Goal: Transaction & Acquisition: Obtain resource

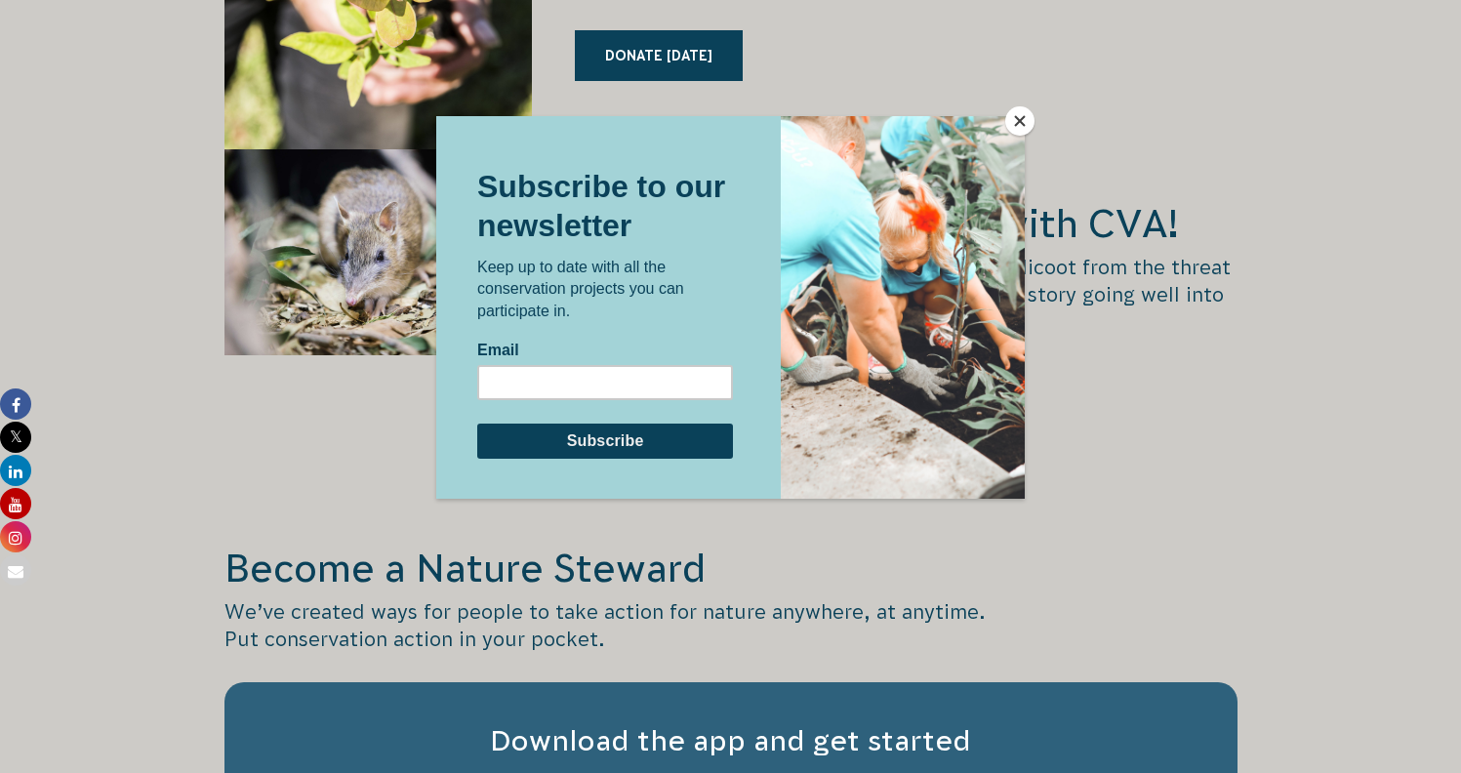
scroll to position [3372, 0]
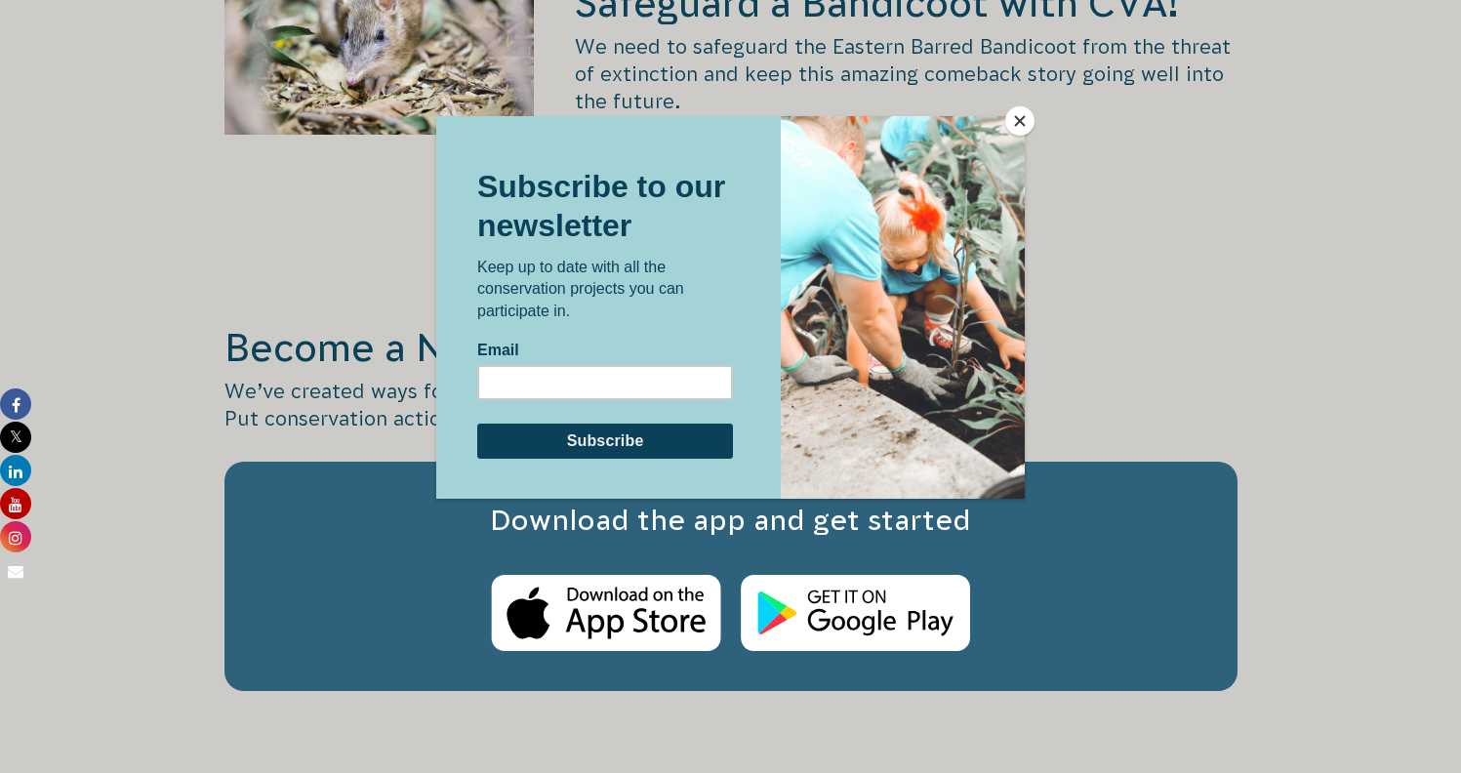
click at [1023, 122] on button "Close" at bounding box center [1019, 120] width 29 height 29
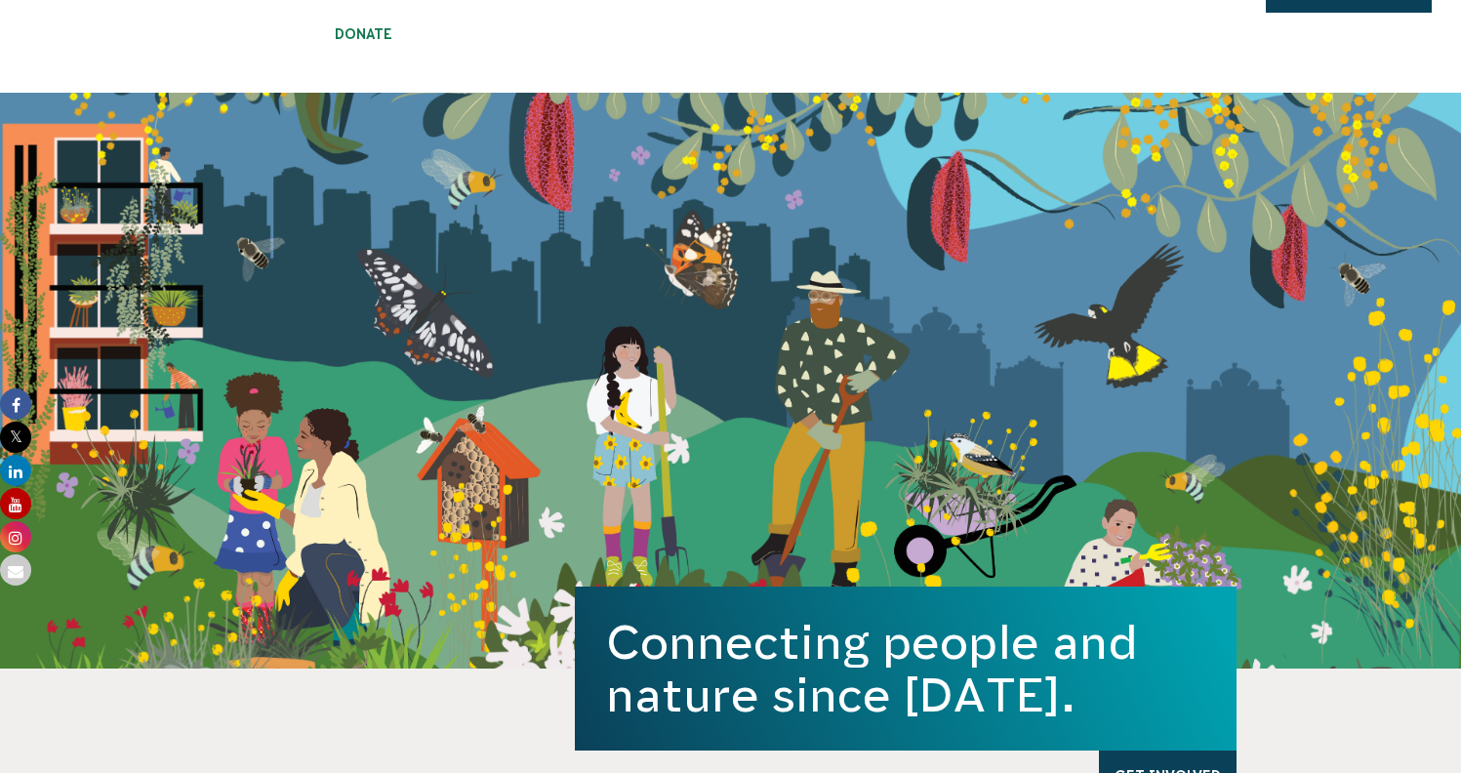
scroll to position [0, 0]
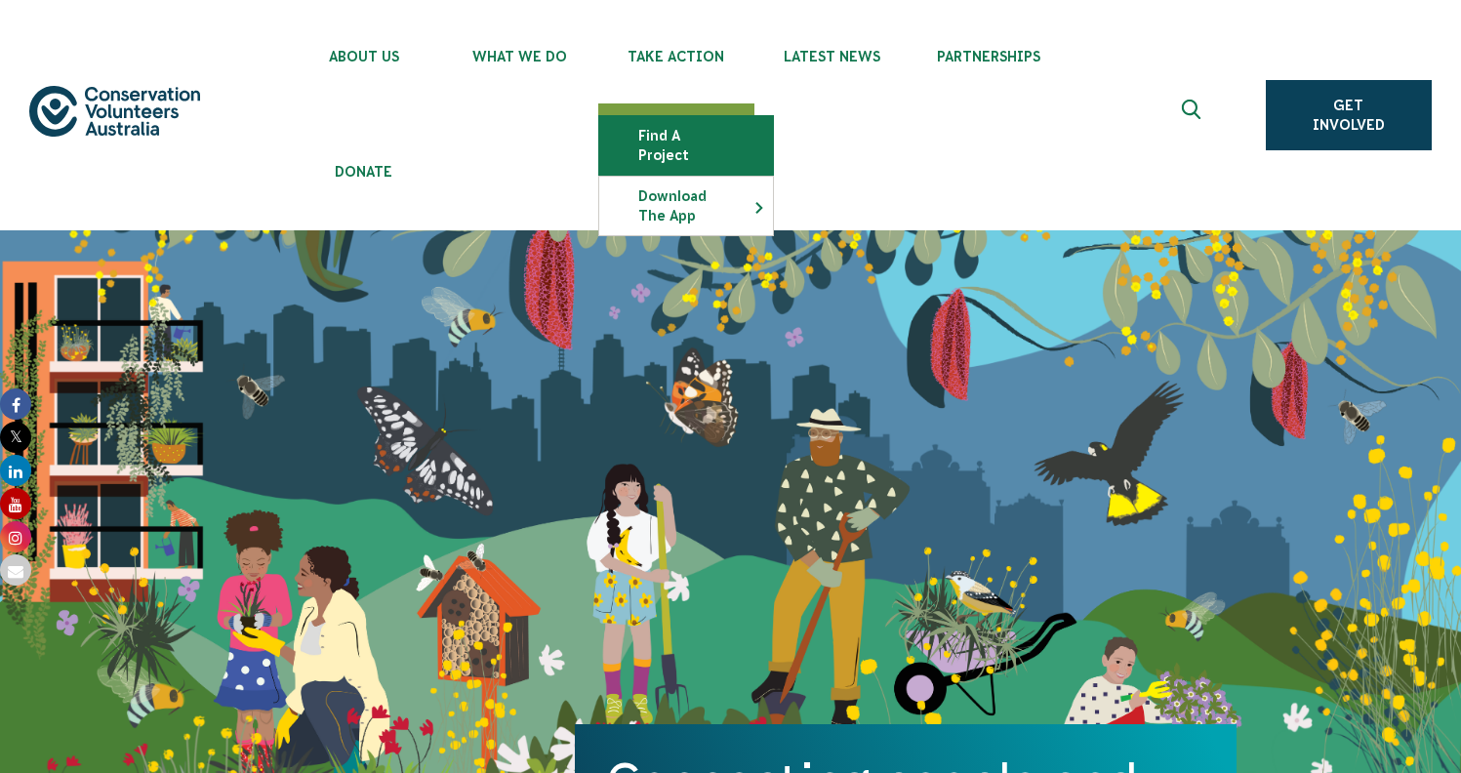
click at [697, 146] on link "Find a project" at bounding box center [686, 145] width 174 height 59
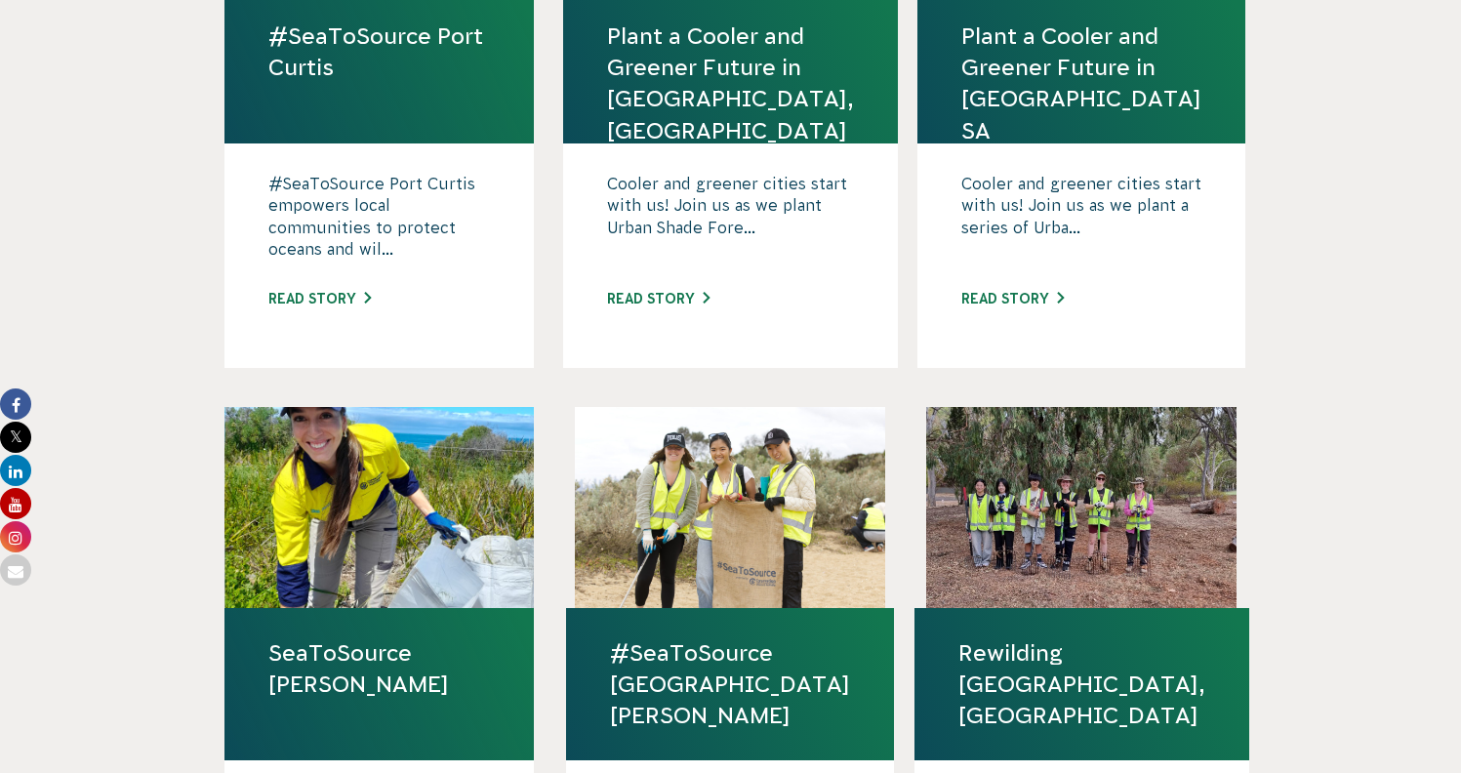
scroll to position [1106, 0]
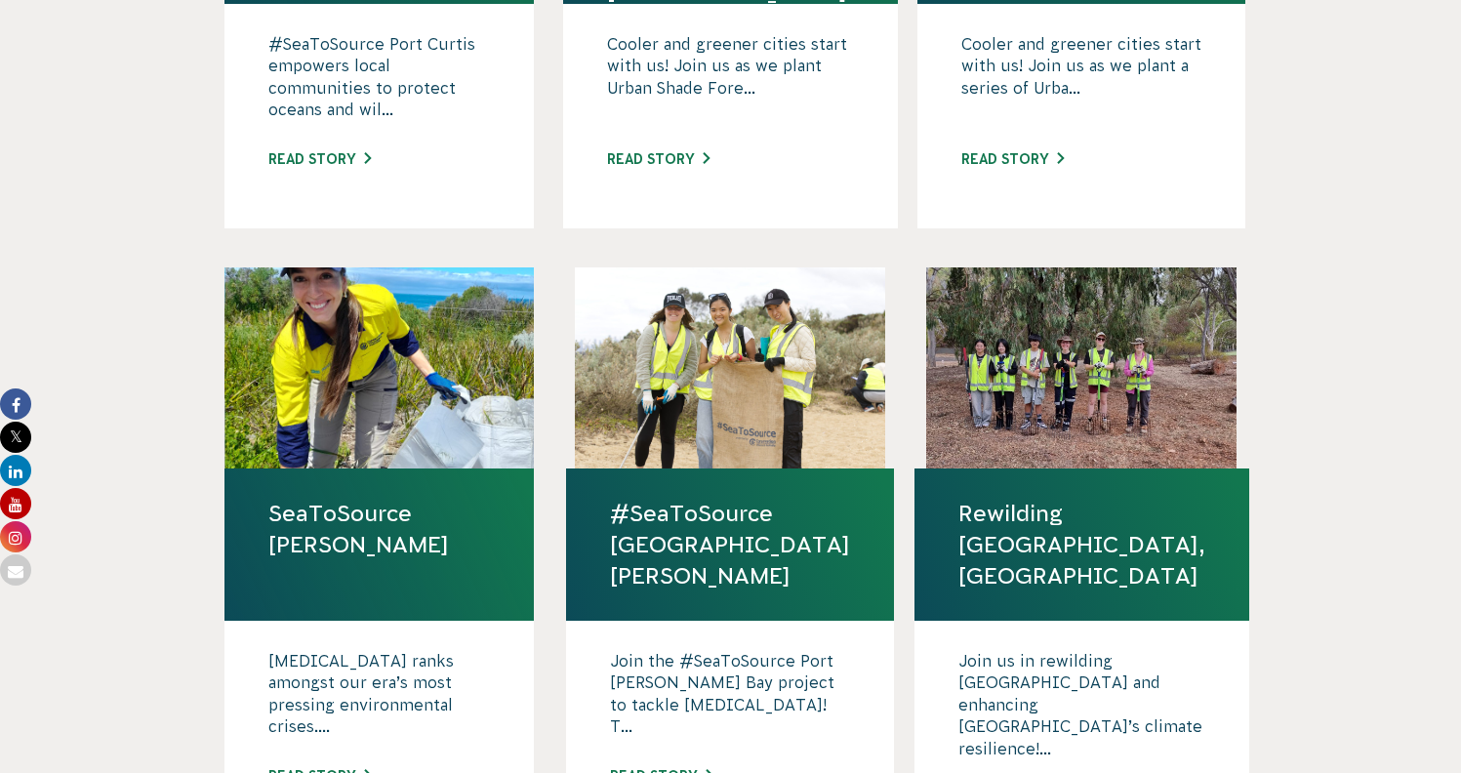
click at [758, 498] on link "#SeaToSource [GEOGRAPHIC_DATA][PERSON_NAME]" at bounding box center [730, 545] width 240 height 95
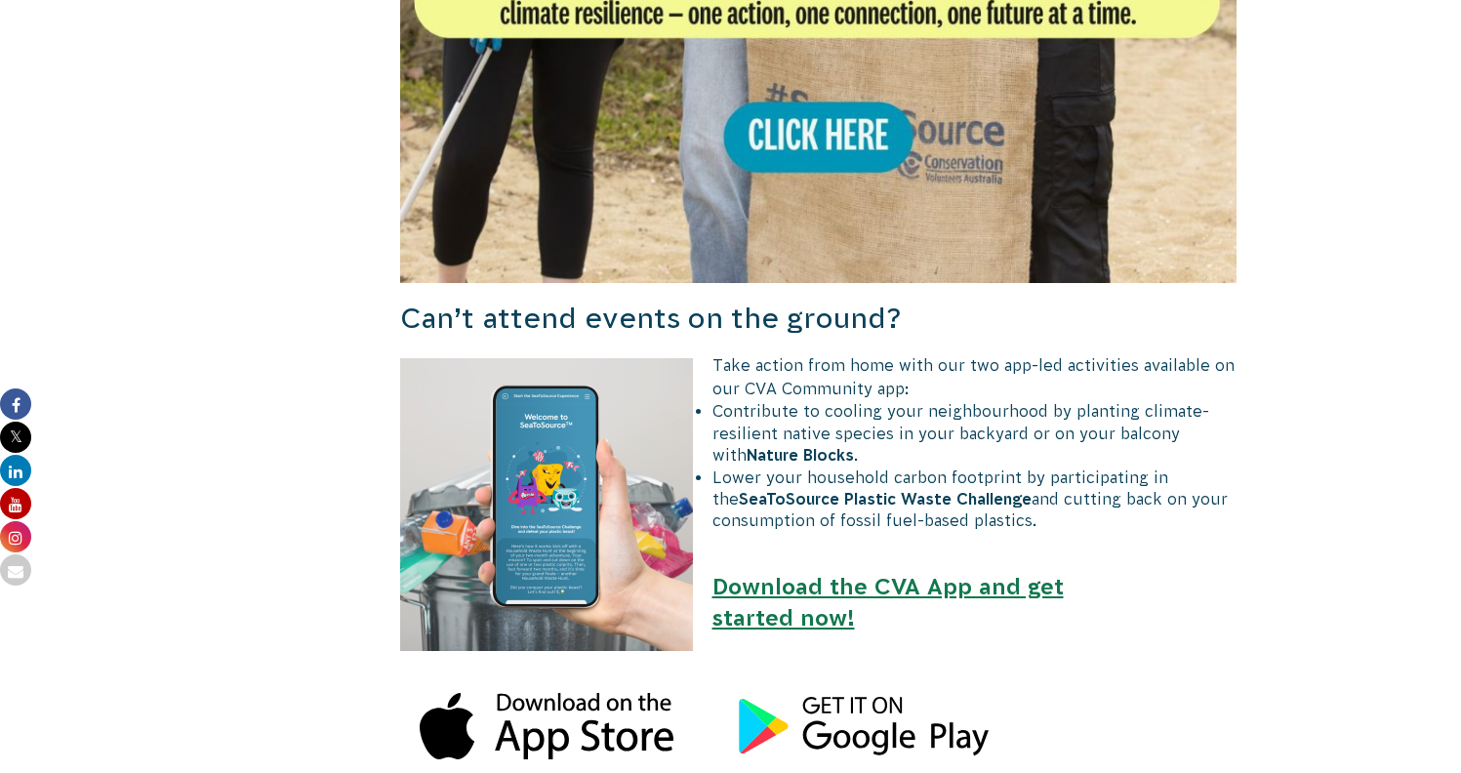
scroll to position [2197, 0]
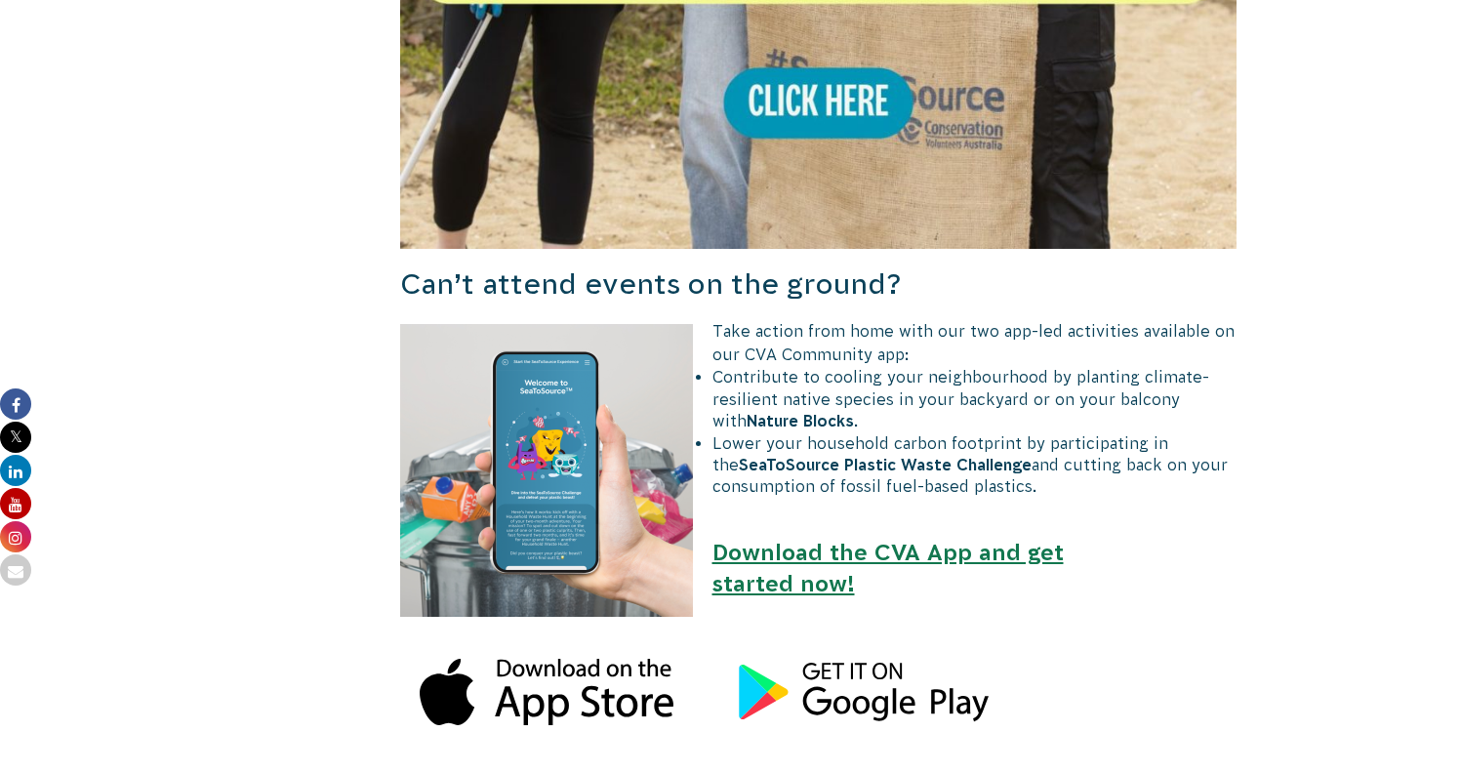
click at [881, 540] on link "Download the CVA App and get started now!" at bounding box center [888, 568] width 351 height 57
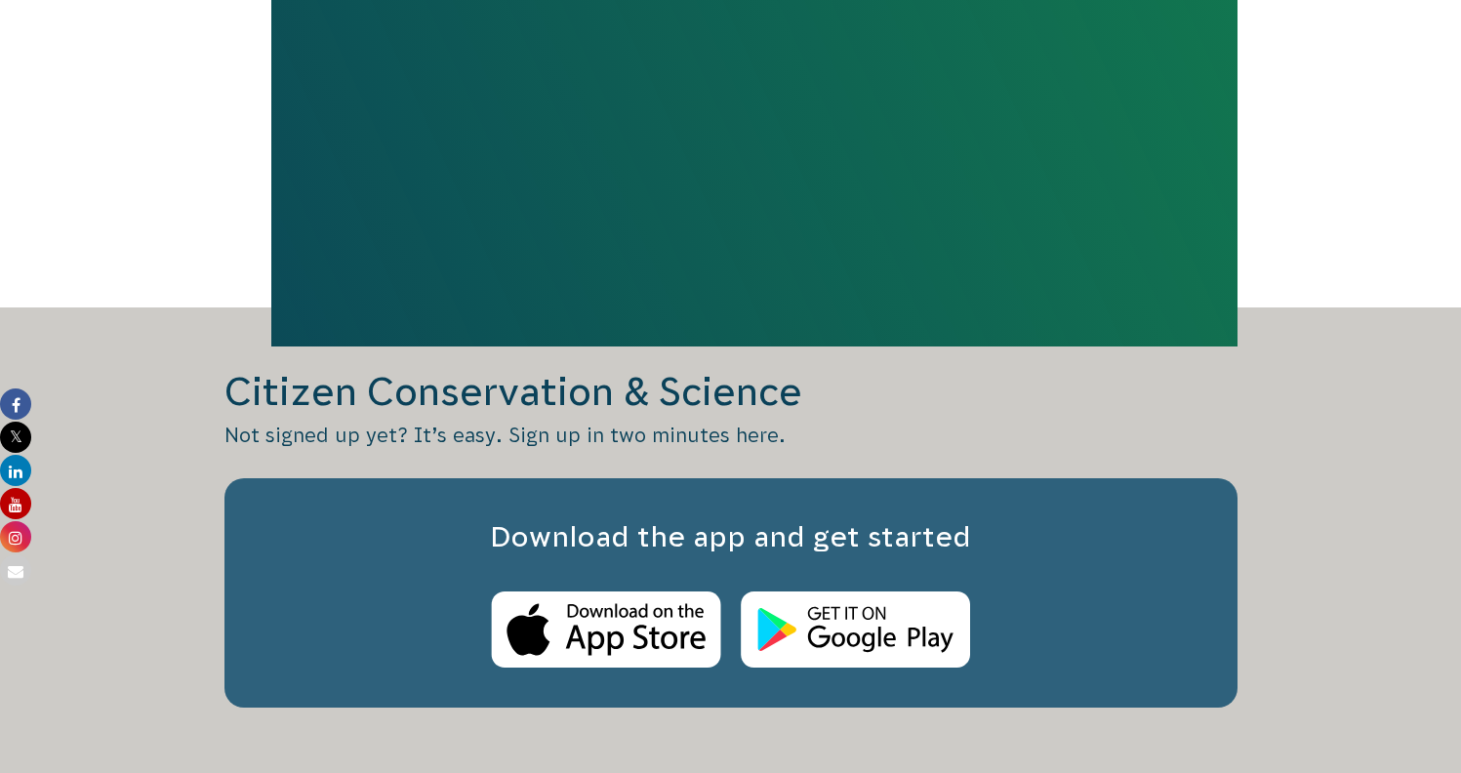
scroll to position [1656, 0]
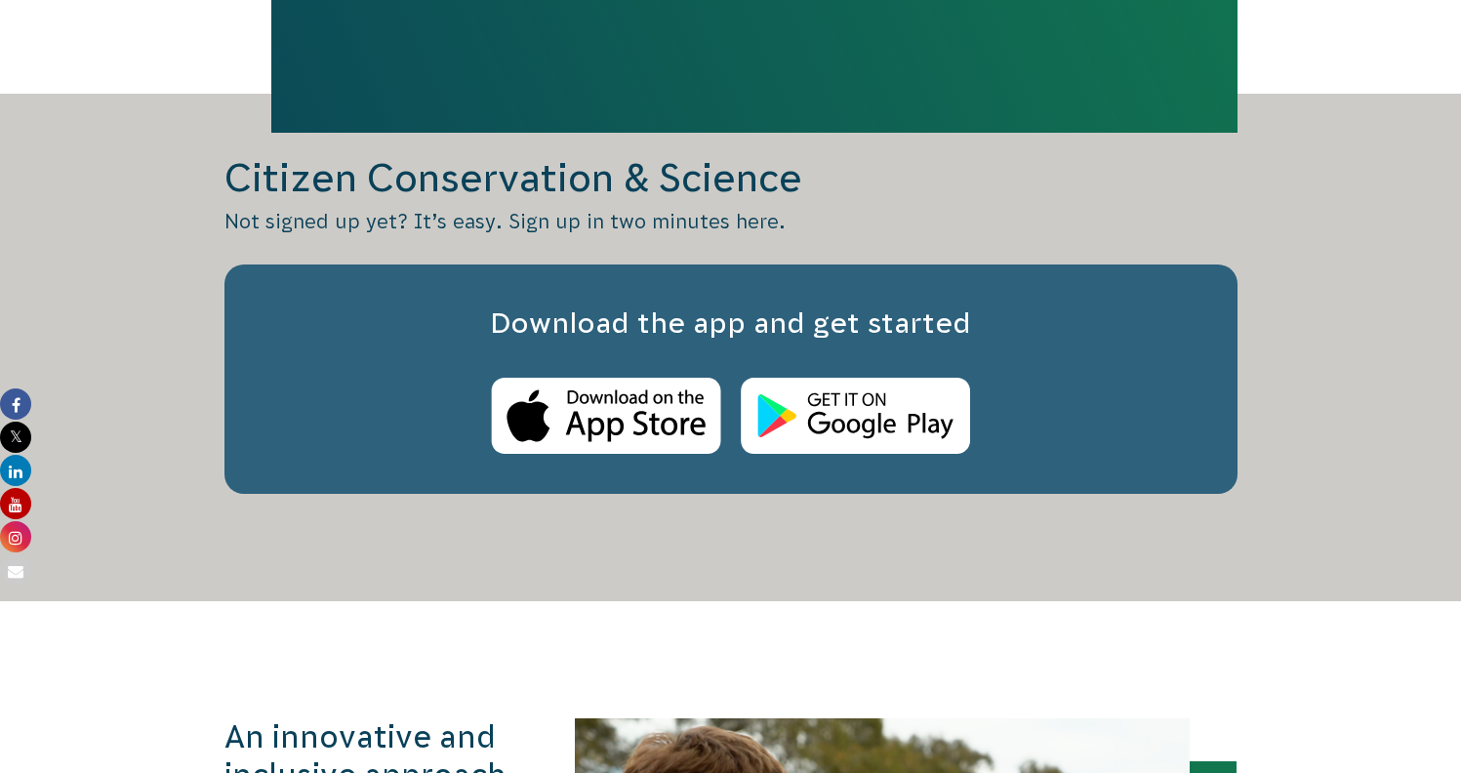
click at [618, 455] on img at bounding box center [606, 416] width 230 height 77
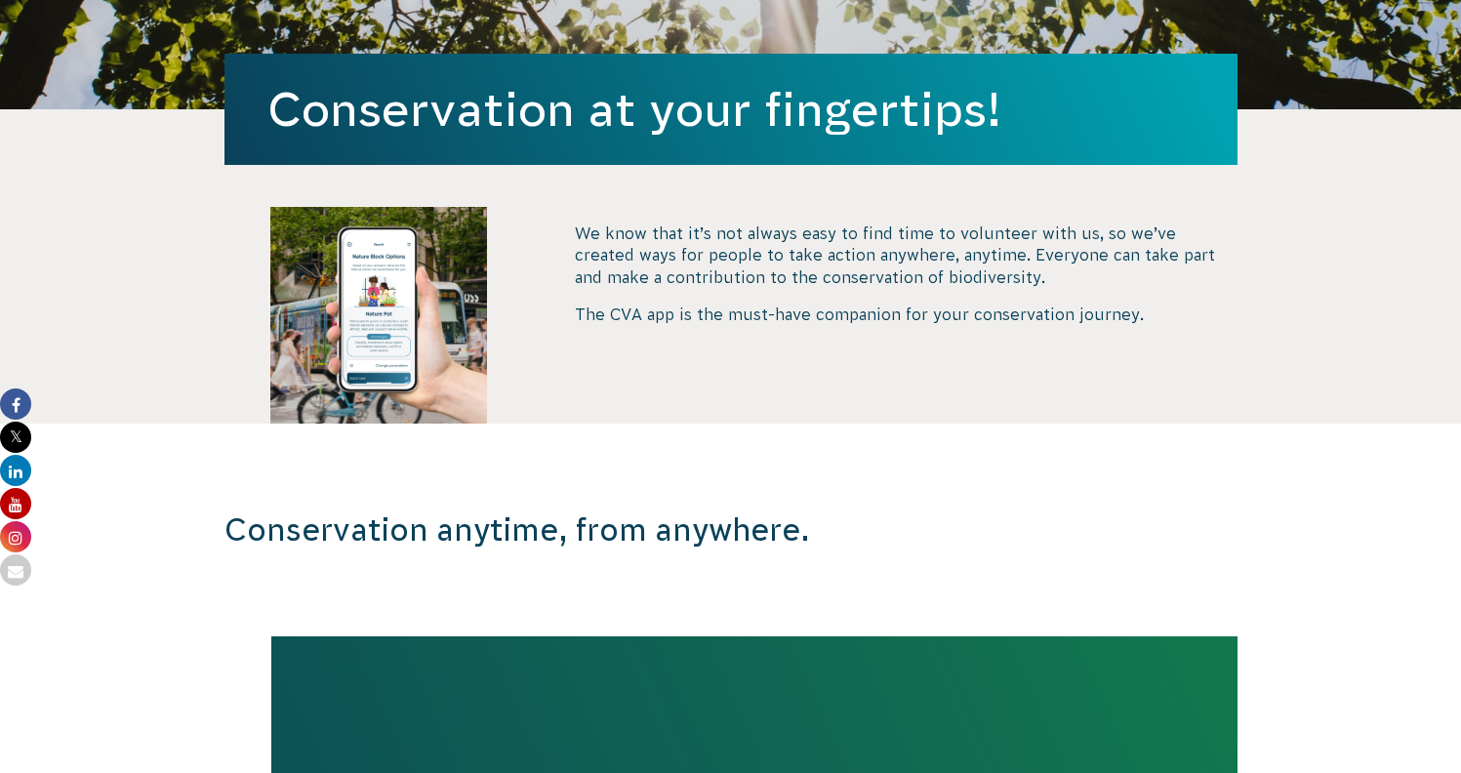
scroll to position [0, 0]
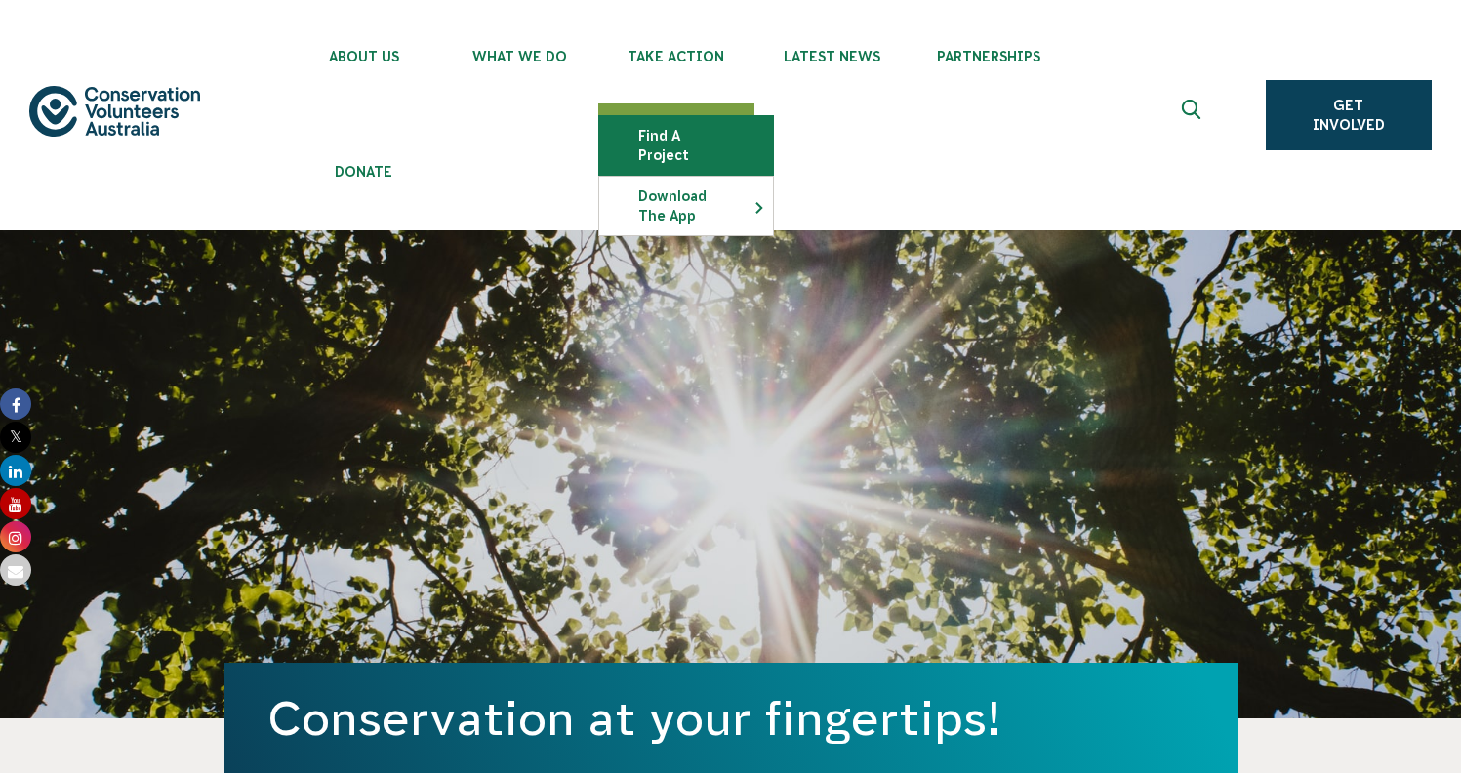
click at [695, 128] on link "Find a project" at bounding box center [686, 145] width 174 height 59
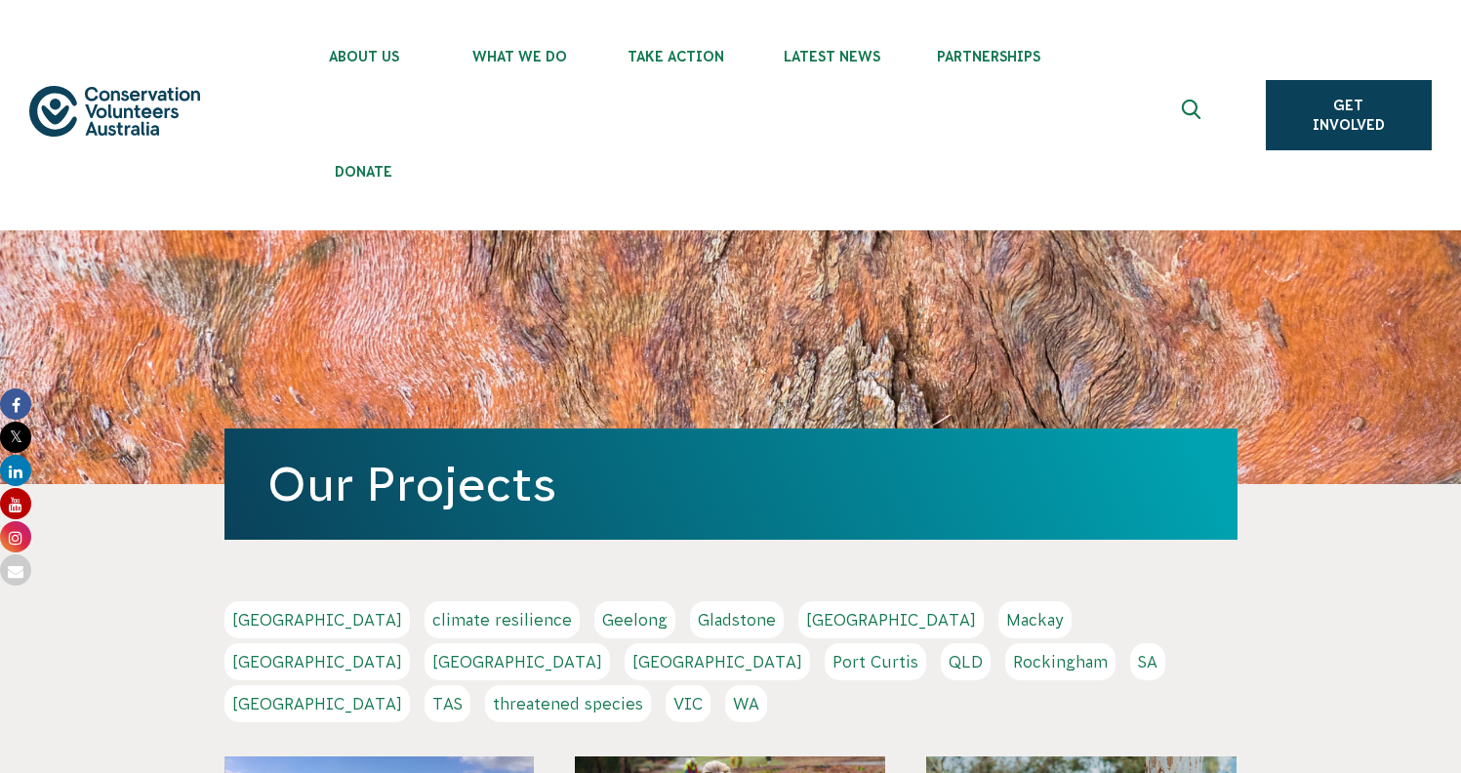
scroll to position [291, 0]
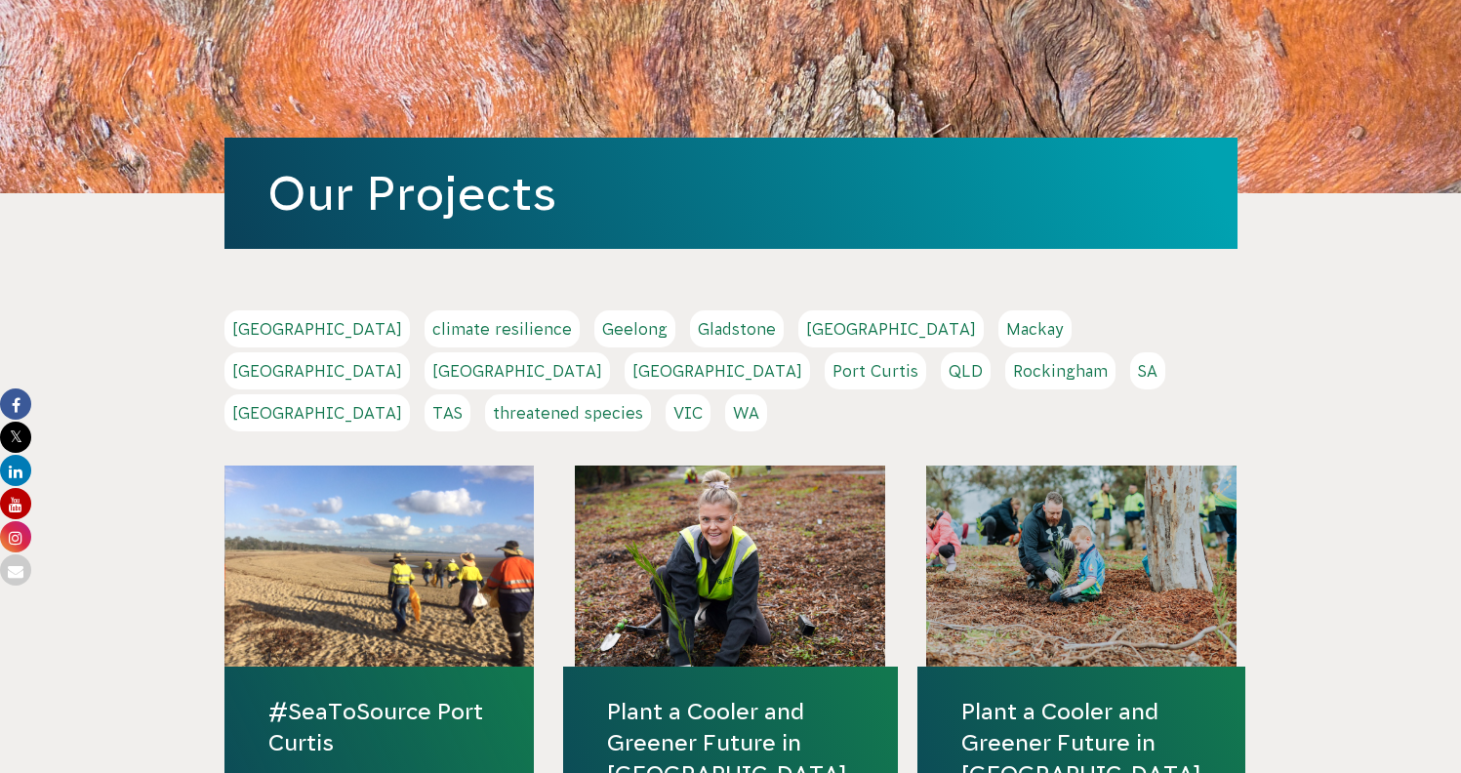
click at [410, 352] on link "Melbourne" at bounding box center [317, 370] width 185 height 37
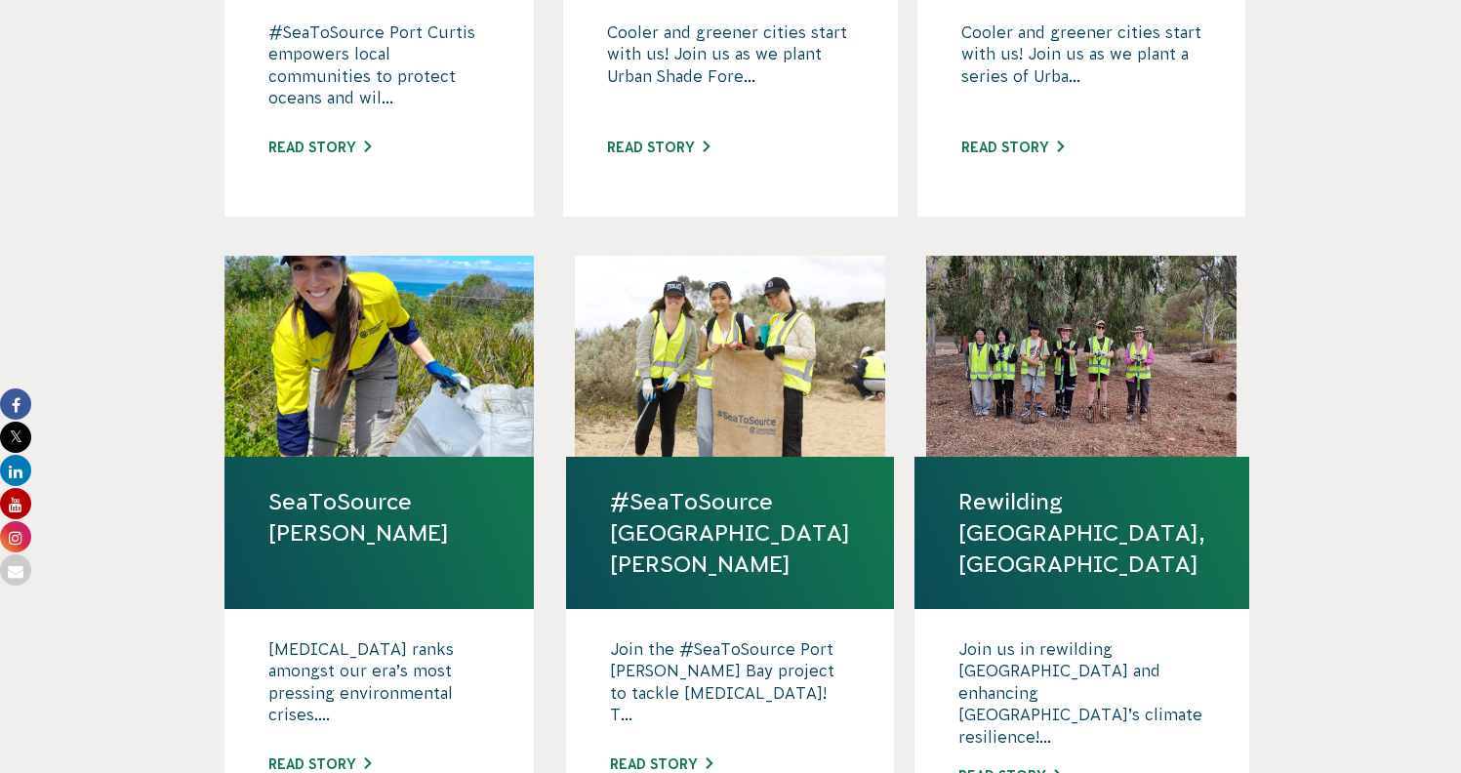
scroll to position [1227, 0]
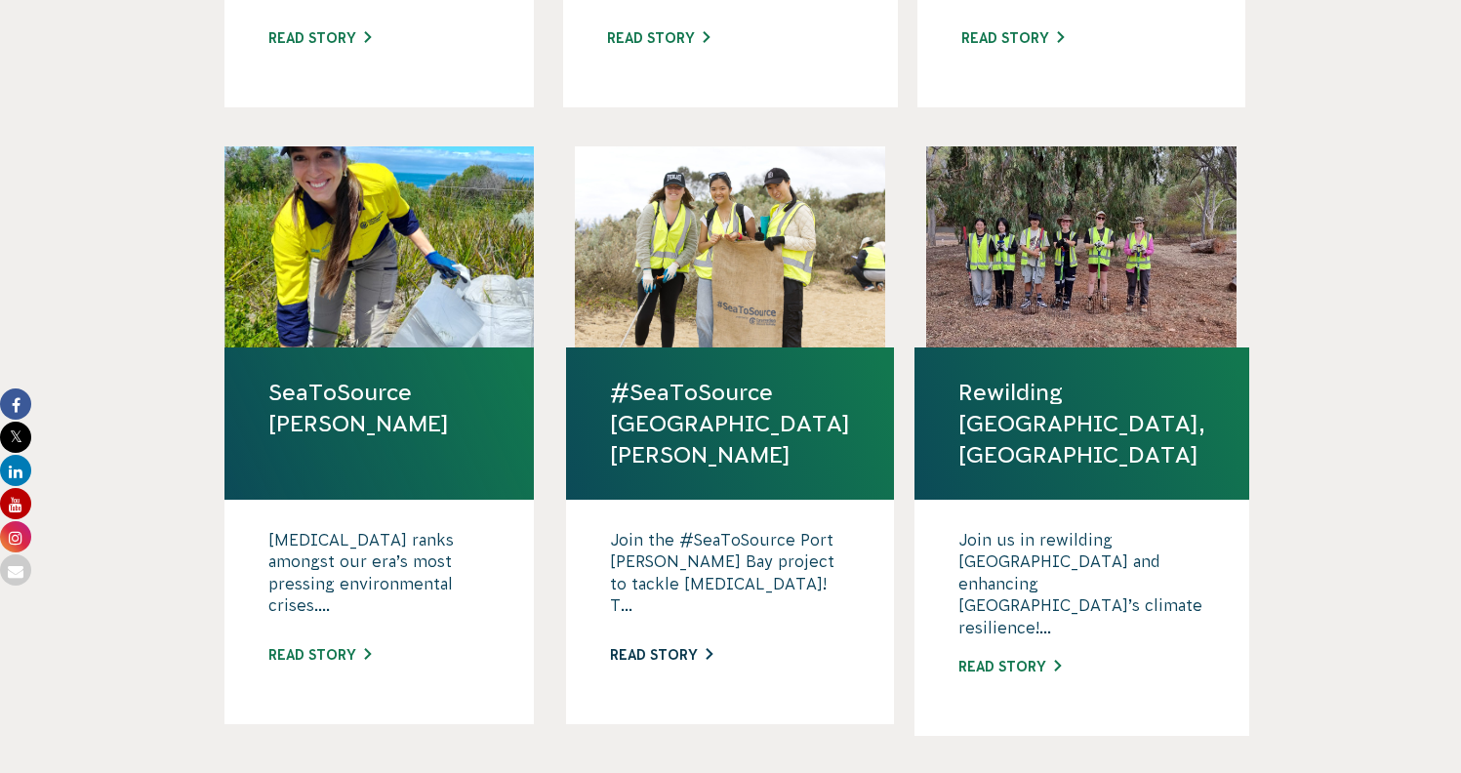
click at [695, 647] on link "Read story" at bounding box center [661, 655] width 102 height 16
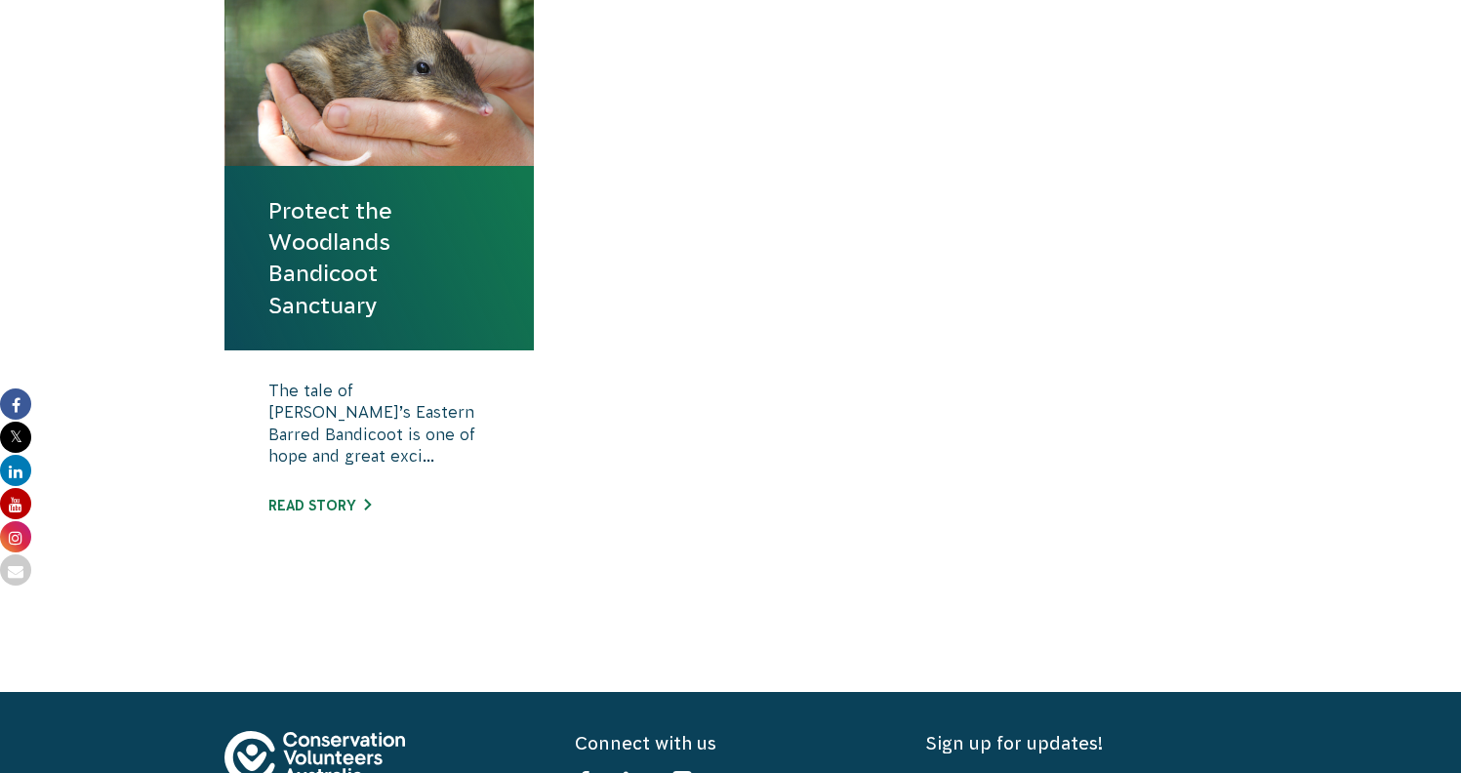
scroll to position [1064, 0]
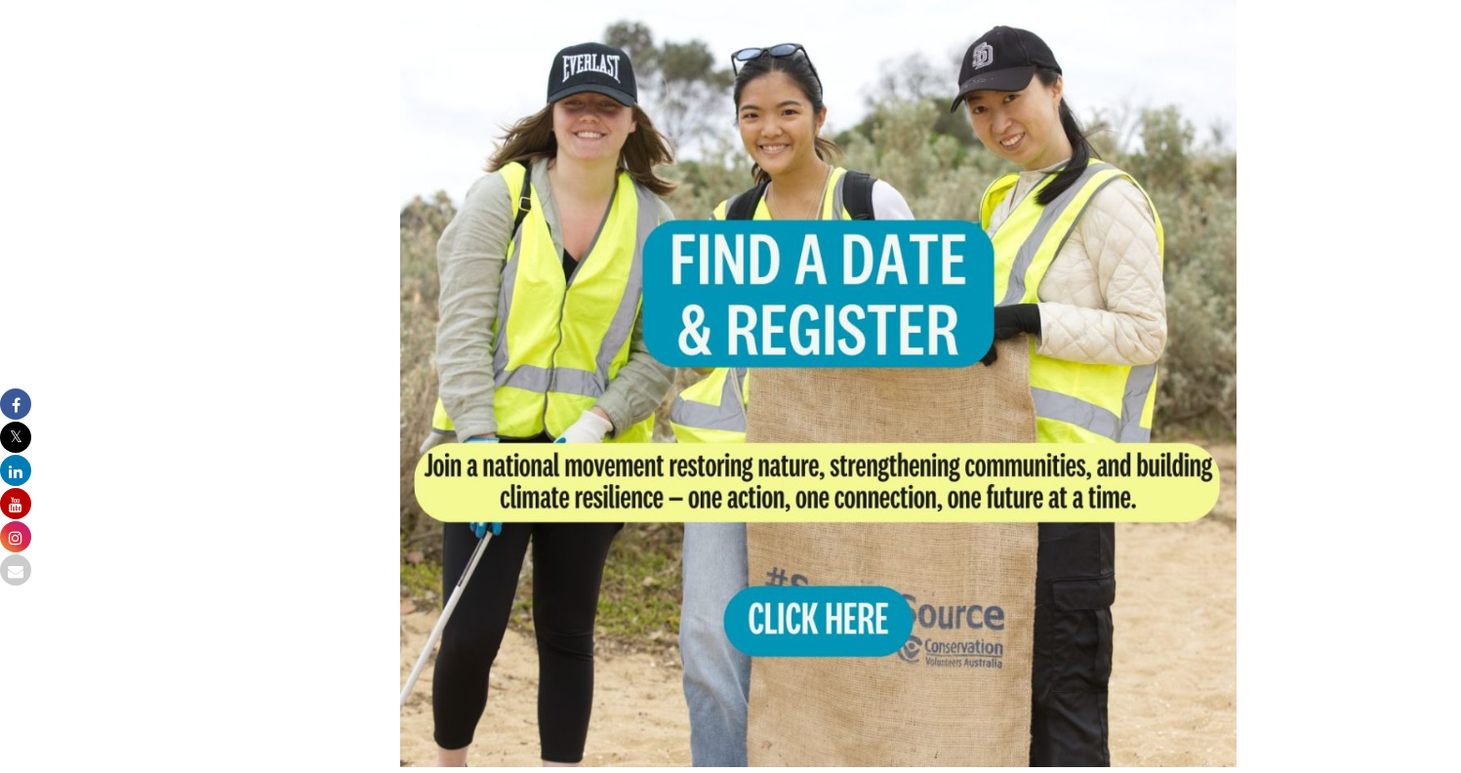
scroll to position [1686, 0]
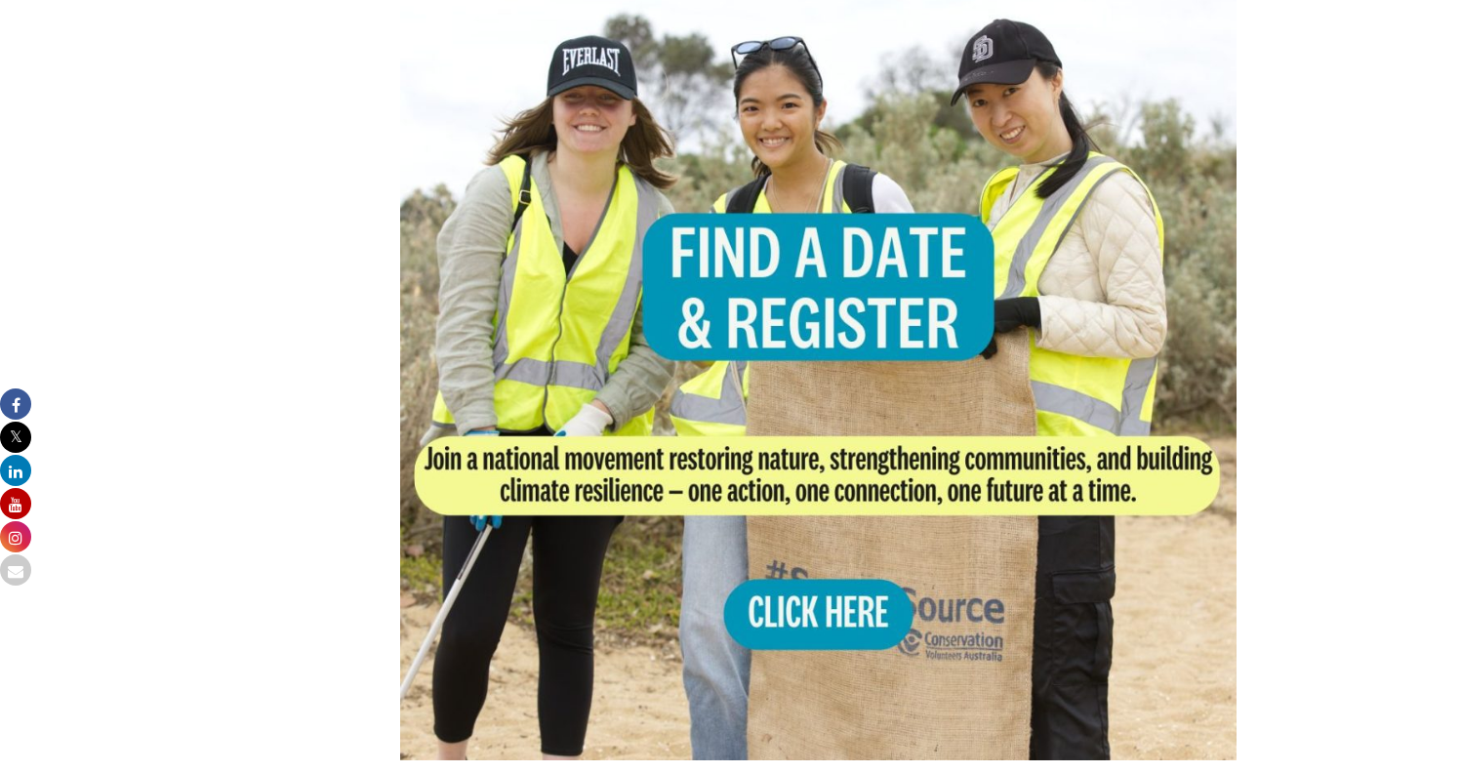
click at [830, 575] on img at bounding box center [818, 341] width 837 height 837
